Goal: Communication & Community: Participate in discussion

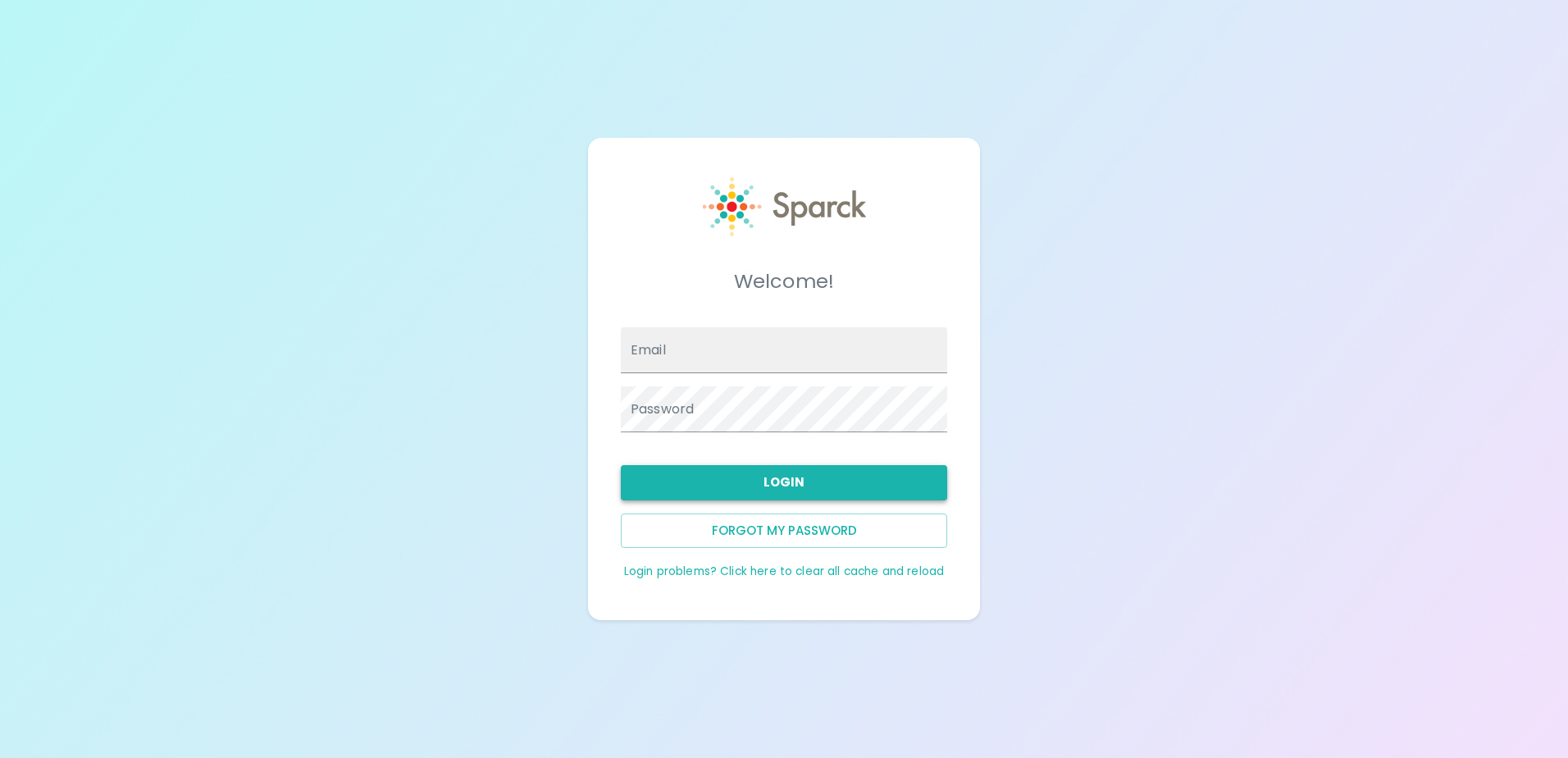
type input "[EMAIL_ADDRESS][DOMAIN_NAME]"
click at [682, 466] on button "Login" at bounding box center [784, 482] width 327 height 34
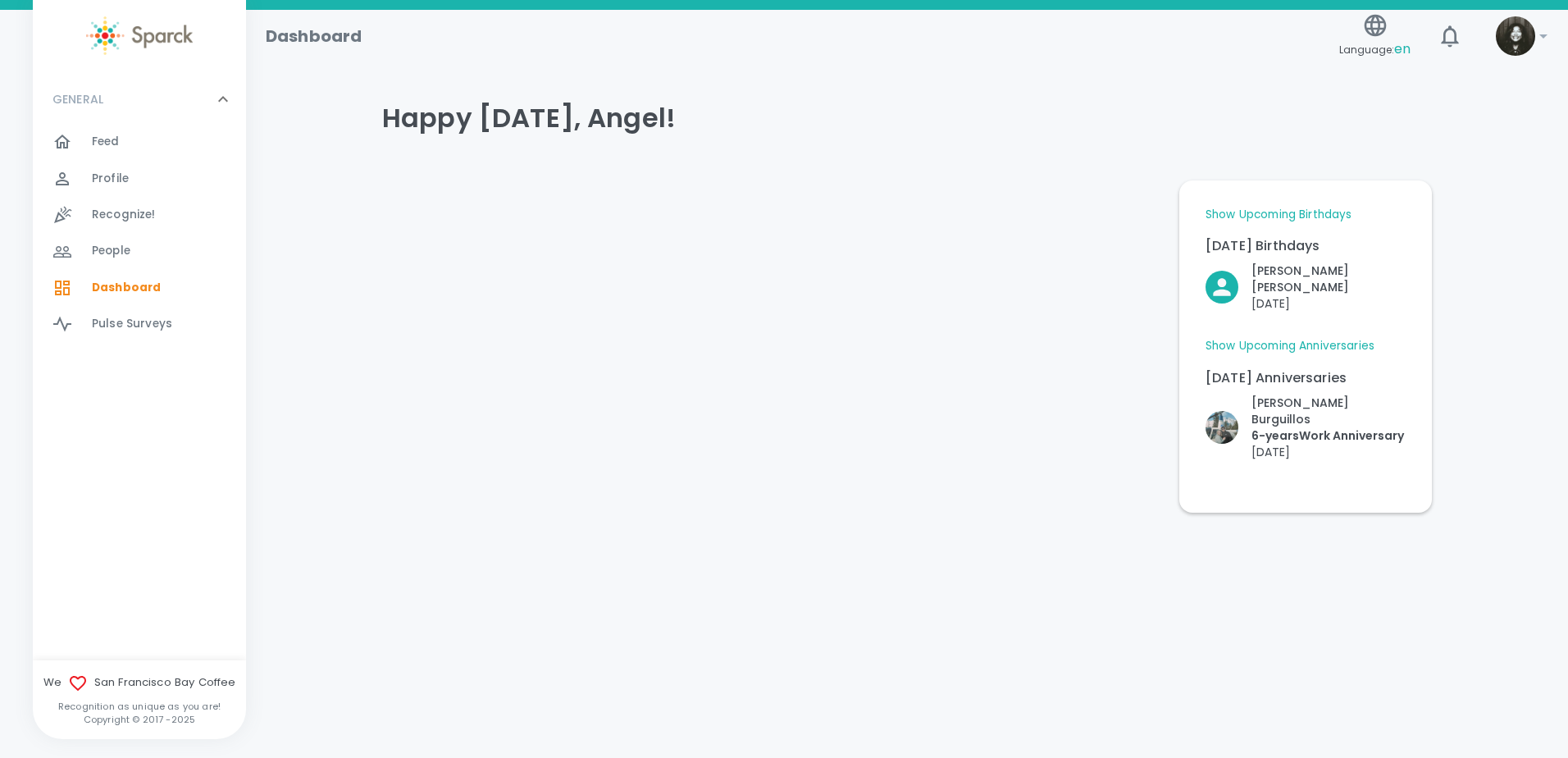
click at [149, 135] on div "Feed 0" at bounding box center [169, 142] width 154 height 23
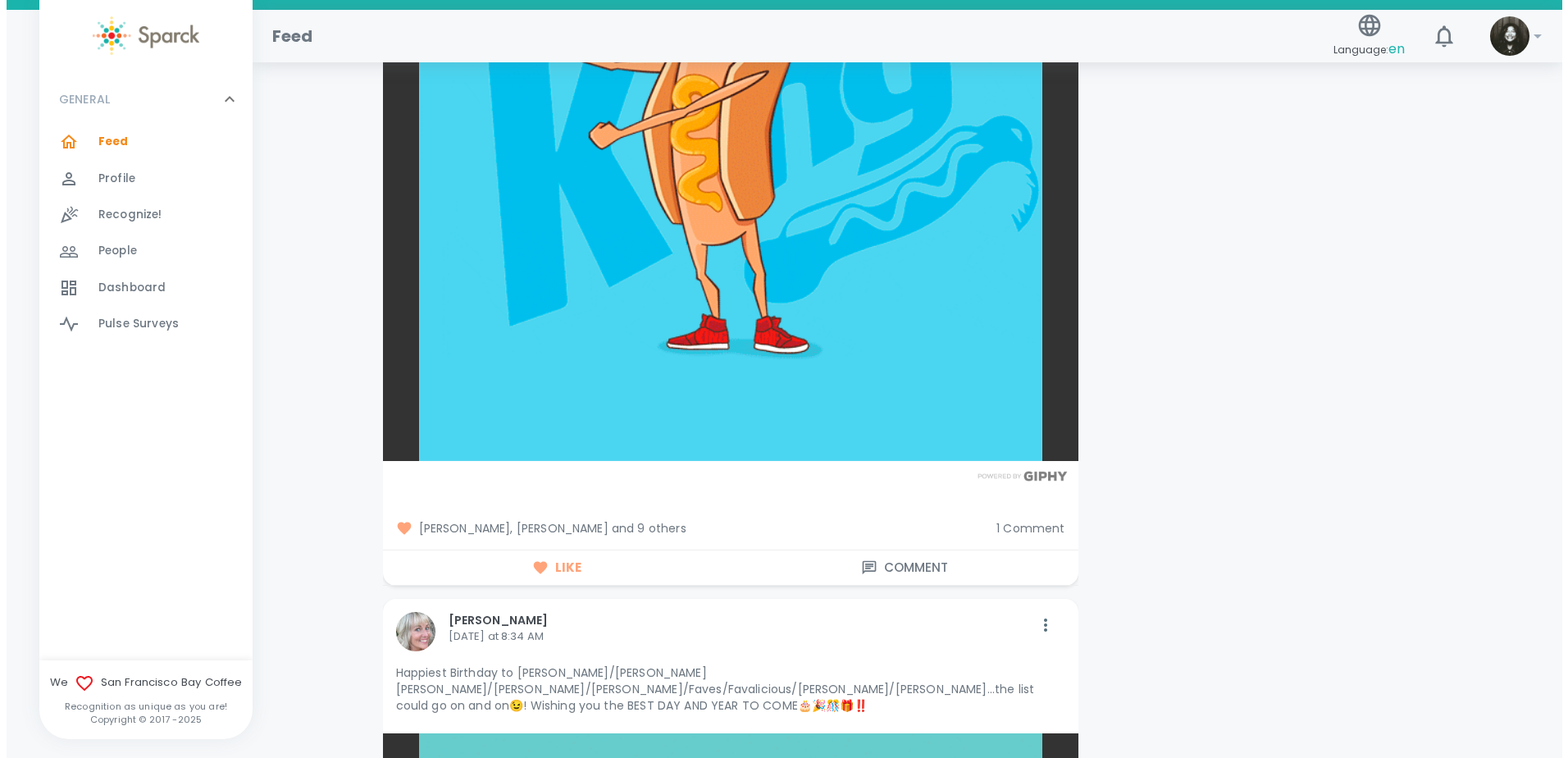
scroll to position [7873, 0]
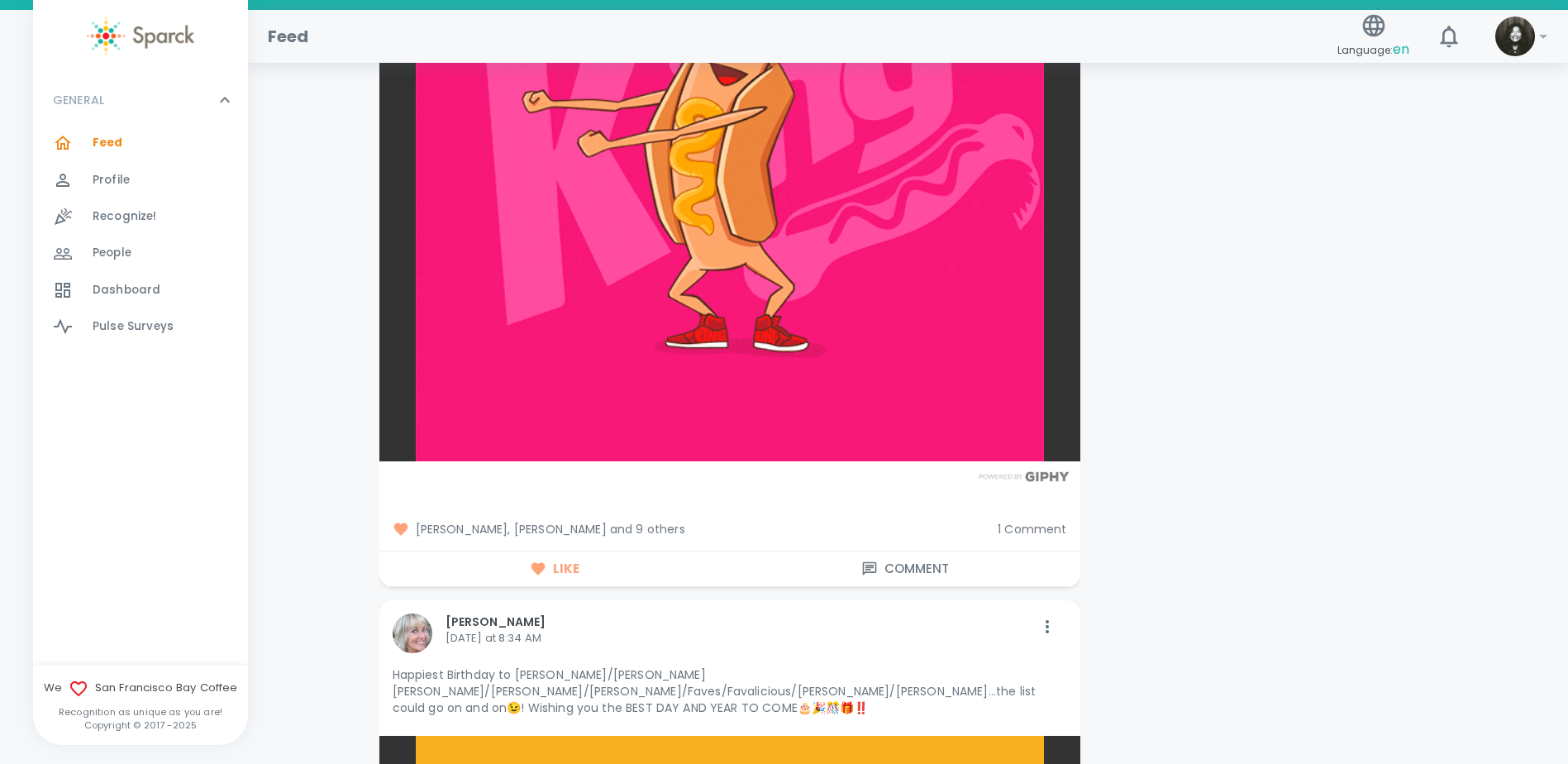
click at [623, 520] on span "[PERSON_NAME], [PERSON_NAME] and 9 others" at bounding box center [688, 529] width 593 height 16
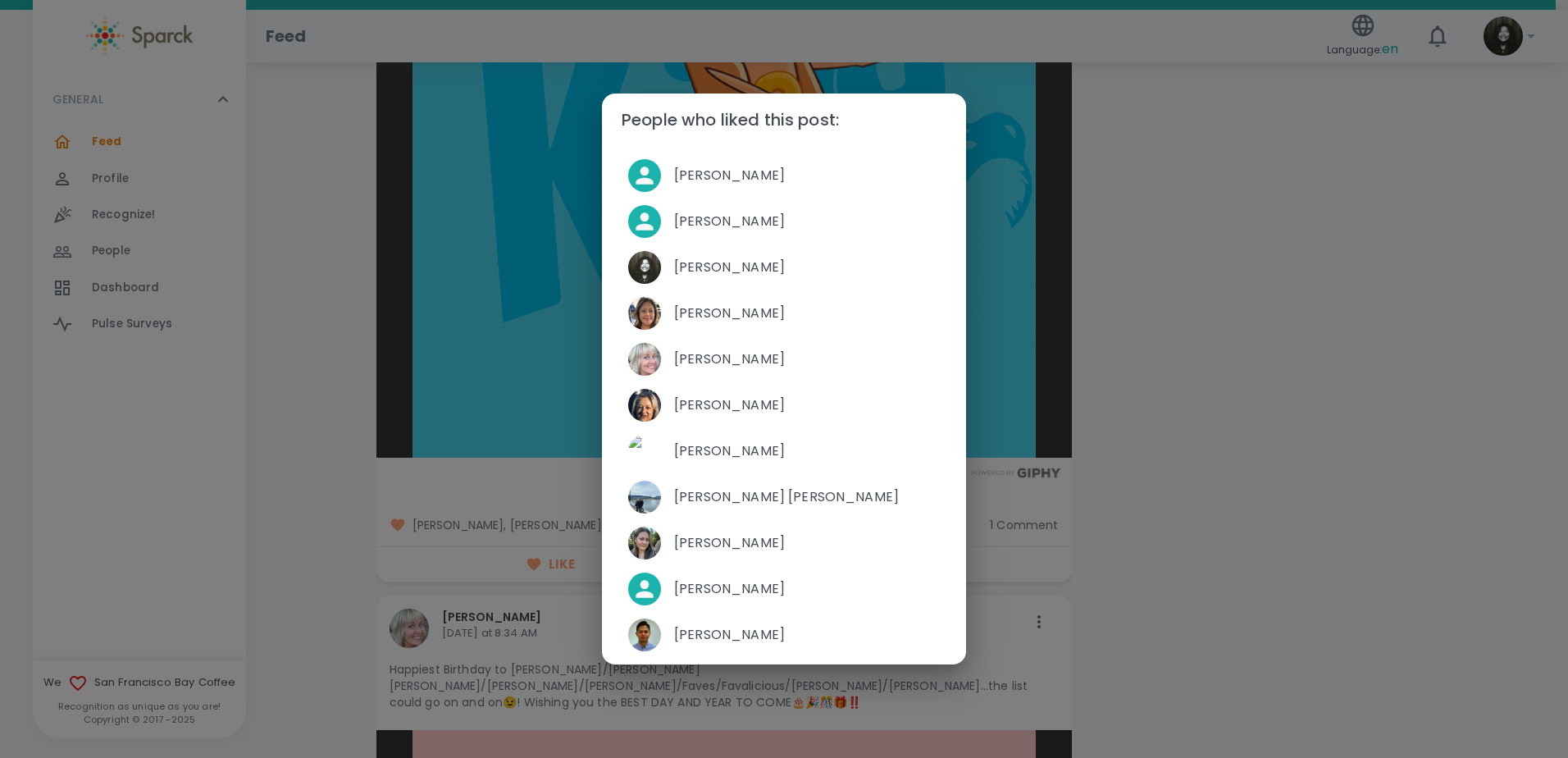
click at [1271, 476] on div "People who liked this post: [PERSON_NAME] [PERSON_NAME] [PERSON_NAME] [PERSON_N…" at bounding box center [784, 379] width 1568 height 758
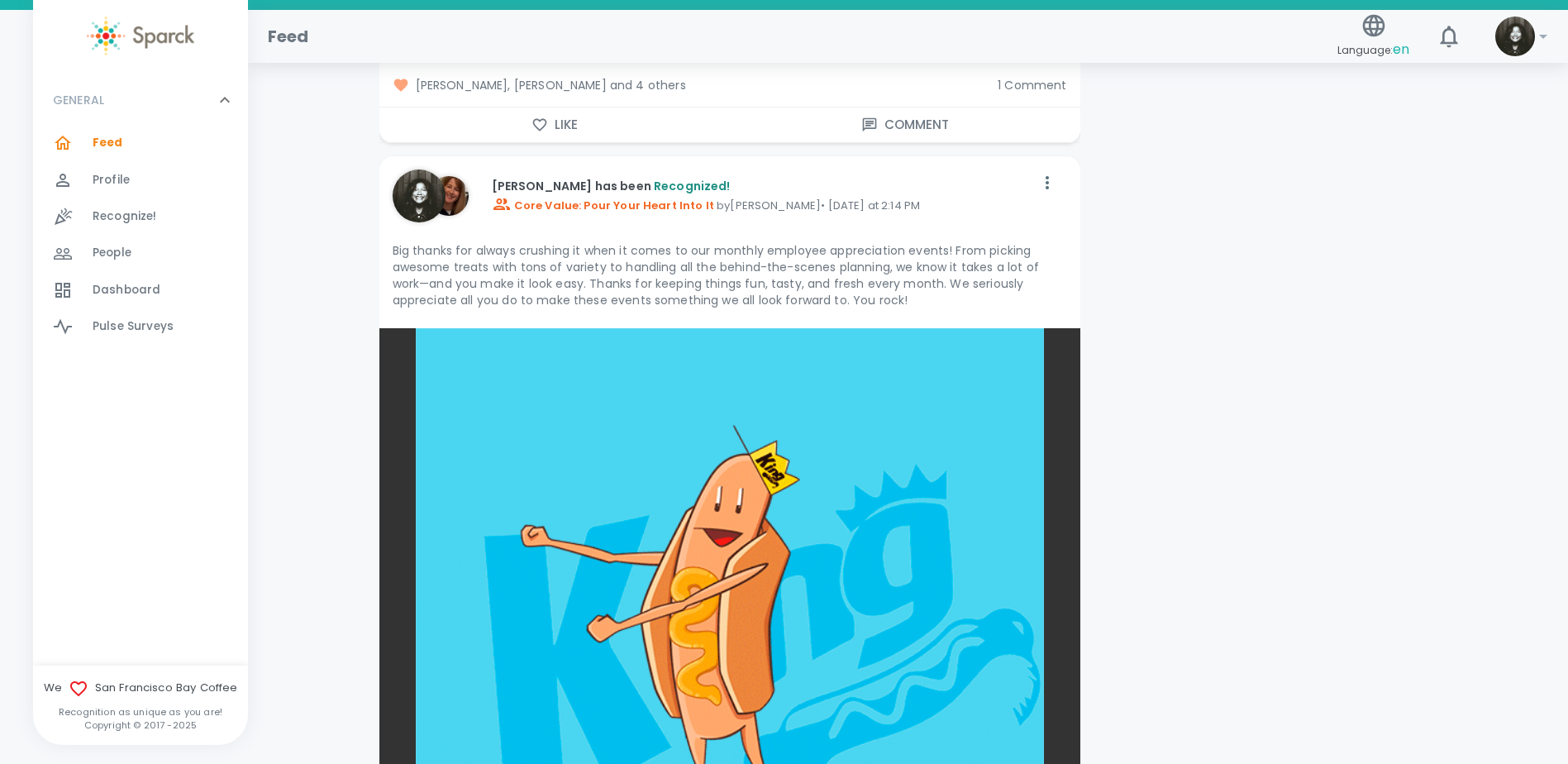
scroll to position [7440, 0]
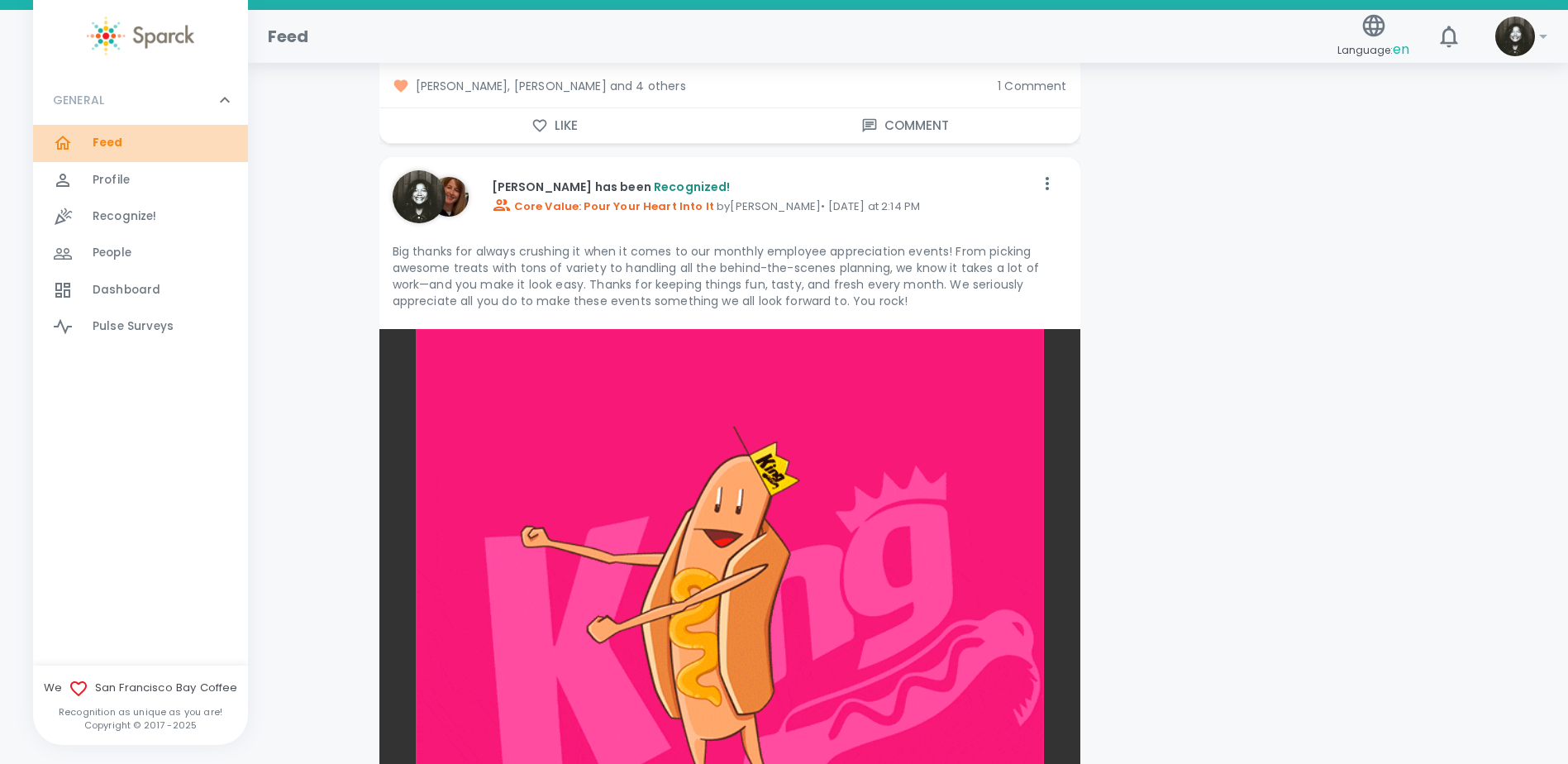
click at [106, 150] on span "Feed" at bounding box center [108, 143] width 31 height 16
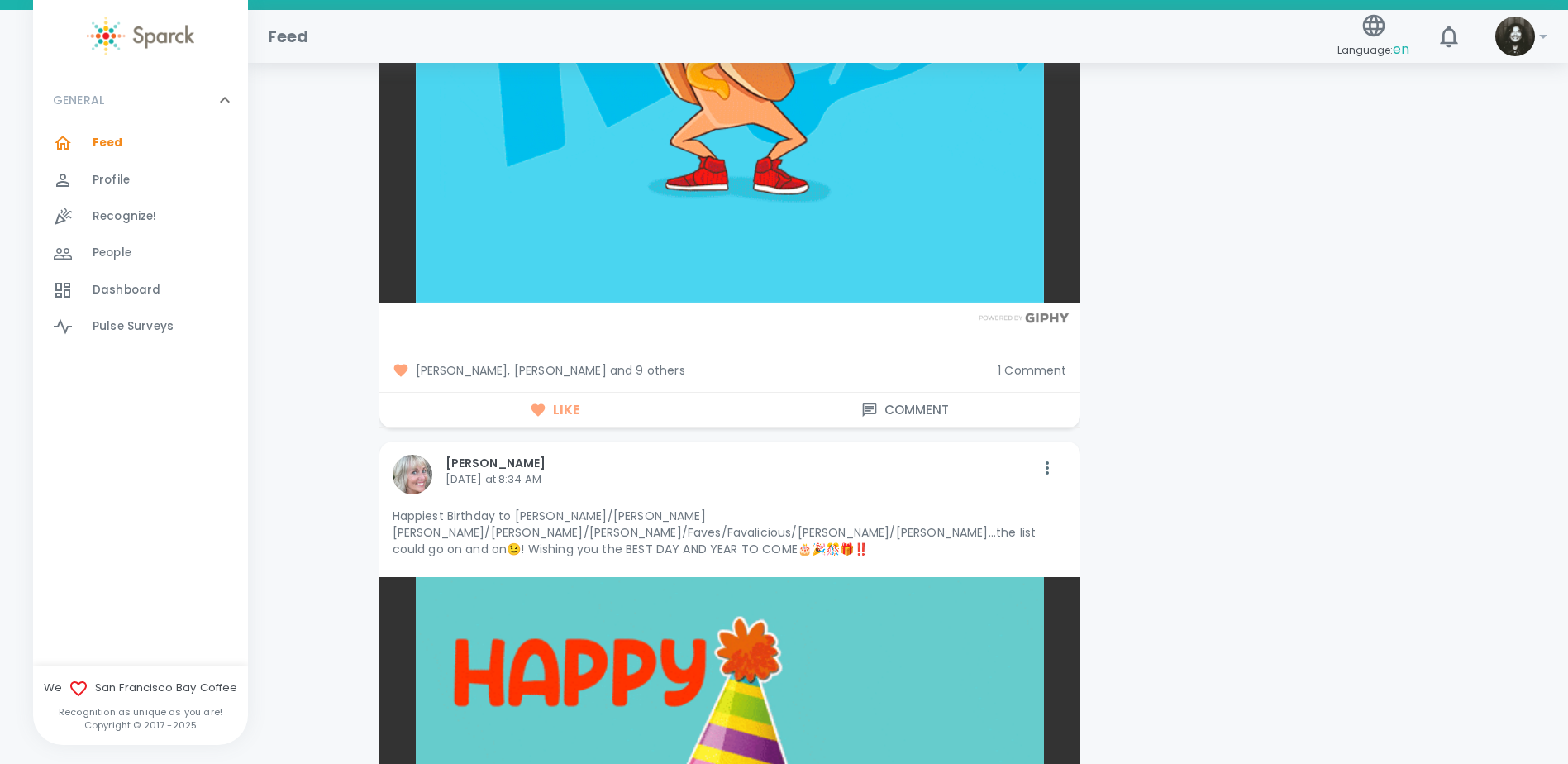
scroll to position [8101, 0]
